Goal: Information Seeking & Learning: Learn about a topic

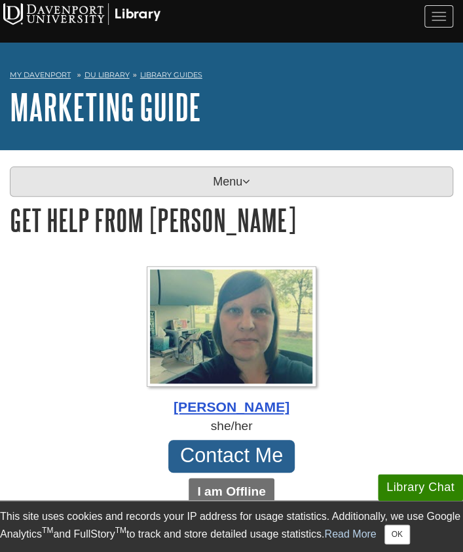
click at [185, 182] on p "Menu" at bounding box center [232, 181] width 444 height 30
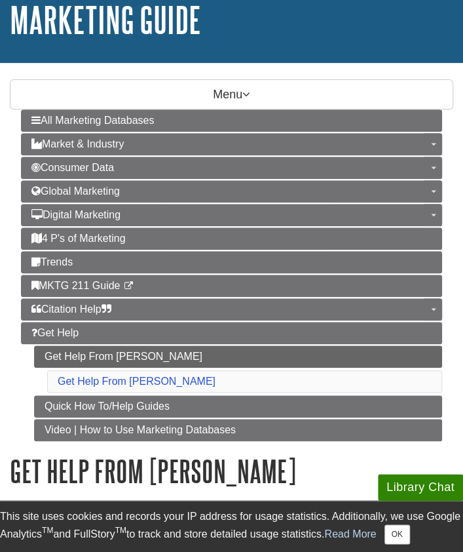
scroll to position [88, 0]
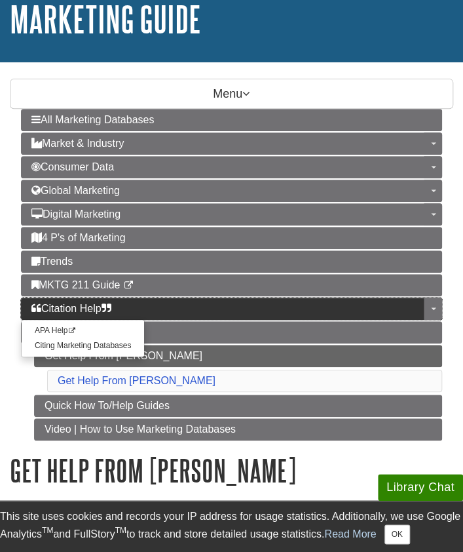
click at [85, 303] on span "Citation Help" at bounding box center [71, 308] width 80 height 11
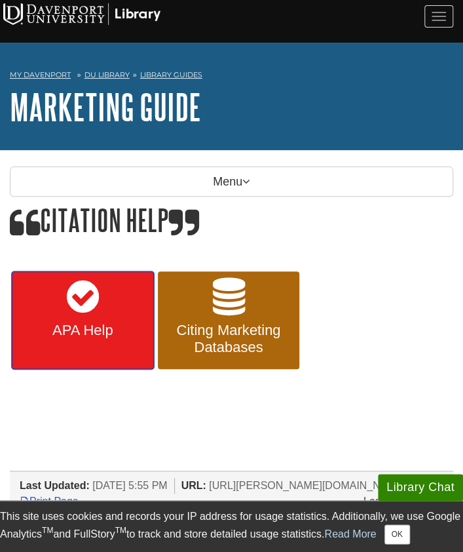
click at [117, 339] on link "APA Help" at bounding box center [83, 320] width 142 height 98
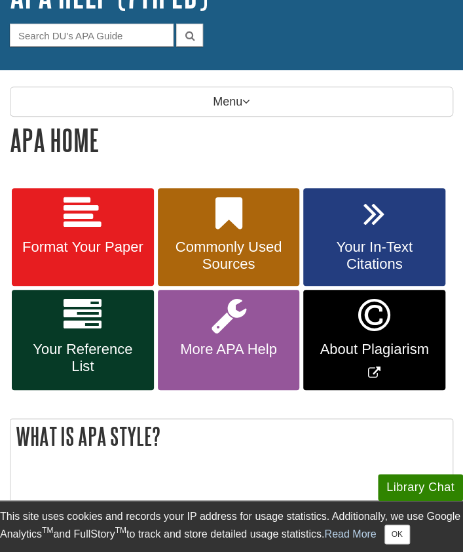
scroll to position [122, 0]
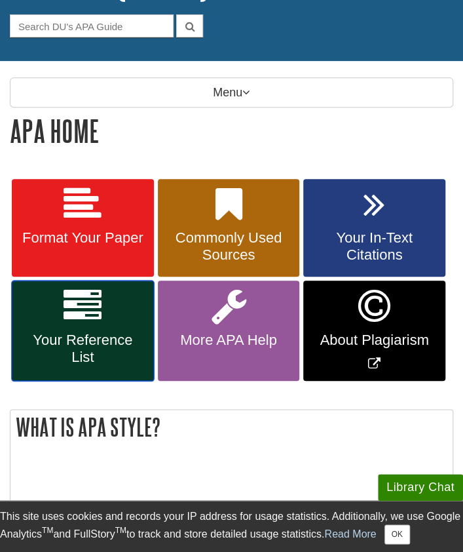
click at [69, 340] on span "Your Reference List" at bounding box center [83, 348] width 123 height 34
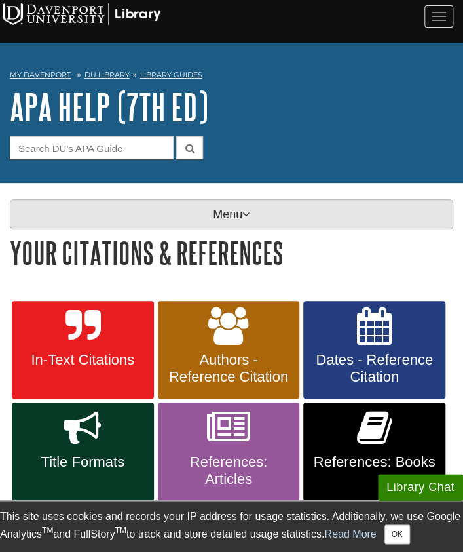
click at [193, 217] on p "Menu" at bounding box center [232, 214] width 444 height 30
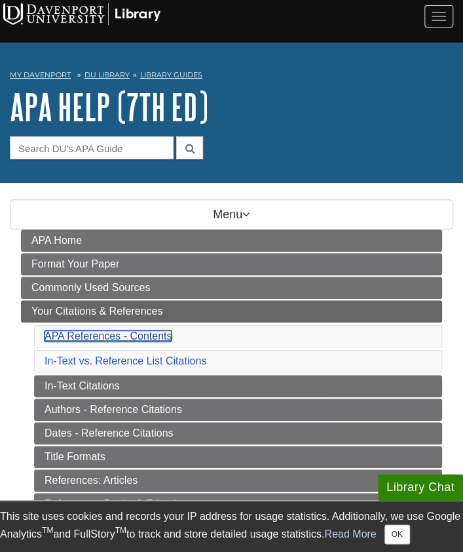
click at [113, 337] on link "APA References - Contents" at bounding box center [108, 335] width 127 height 11
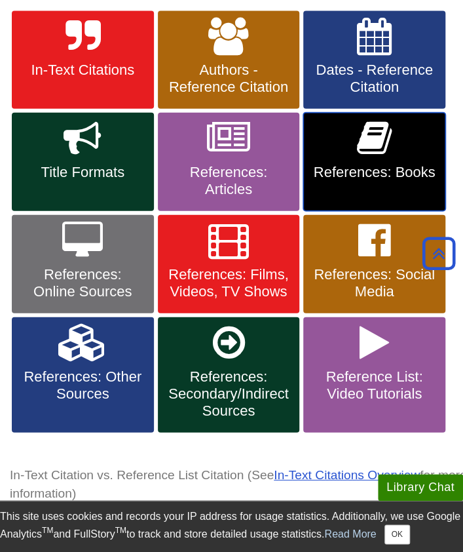
click at [373, 142] on icon at bounding box center [374, 138] width 35 height 38
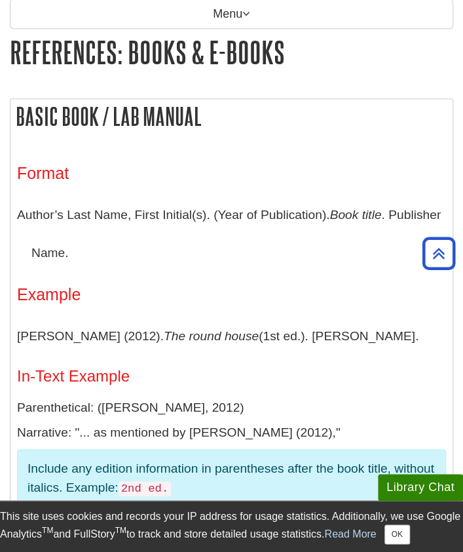
scroll to position [193, 0]
